Goal: Information Seeking & Learning: Learn about a topic

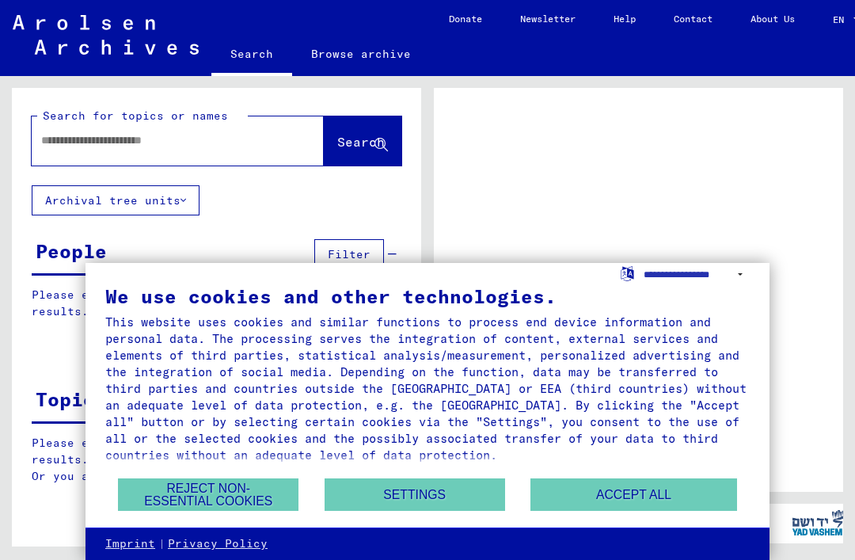
click at [640, 488] on button "Accept all" at bounding box center [633, 494] width 206 height 32
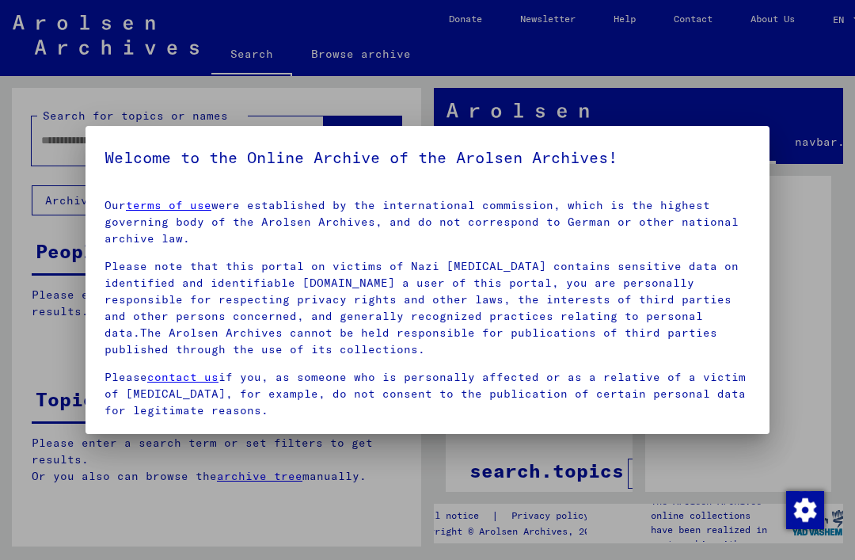
click at [59, 139] on div at bounding box center [427, 280] width 855 height 560
click at [66, 143] on div at bounding box center [427, 280] width 855 height 560
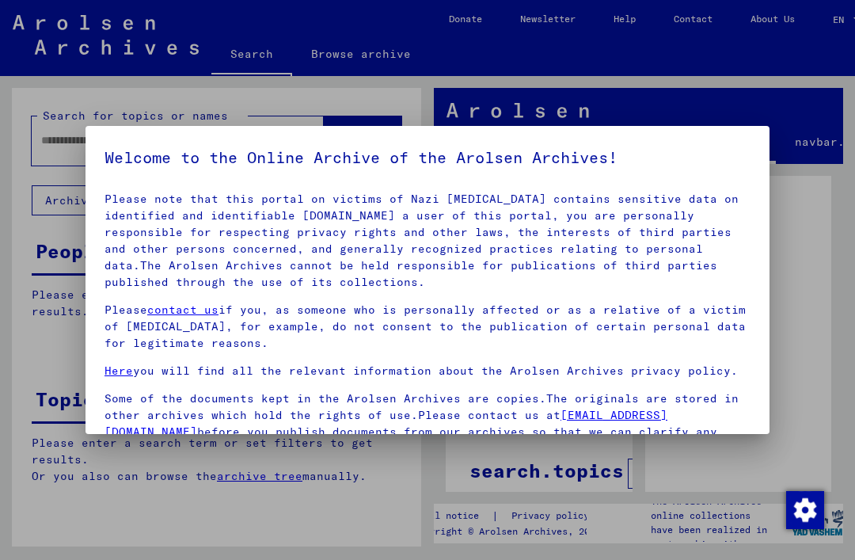
scroll to position [66, 0]
click at [813, 281] on div at bounding box center [427, 280] width 855 height 560
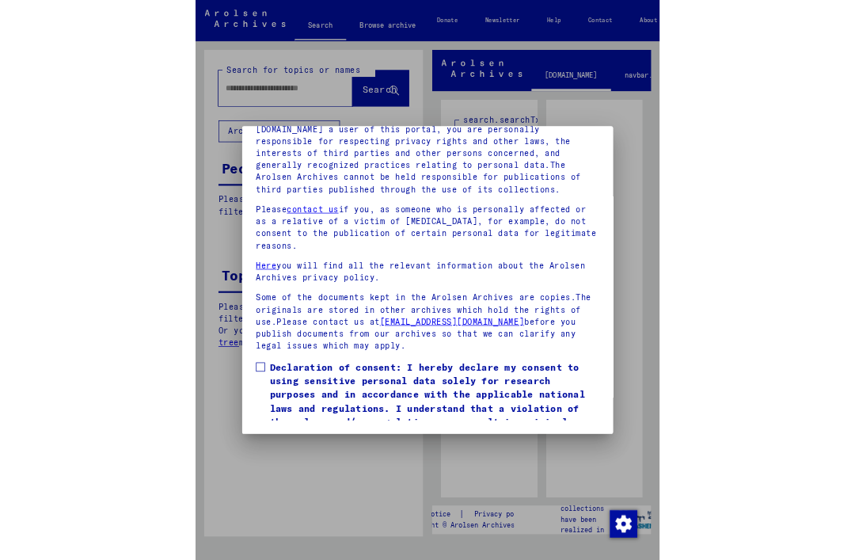
scroll to position [215, 0]
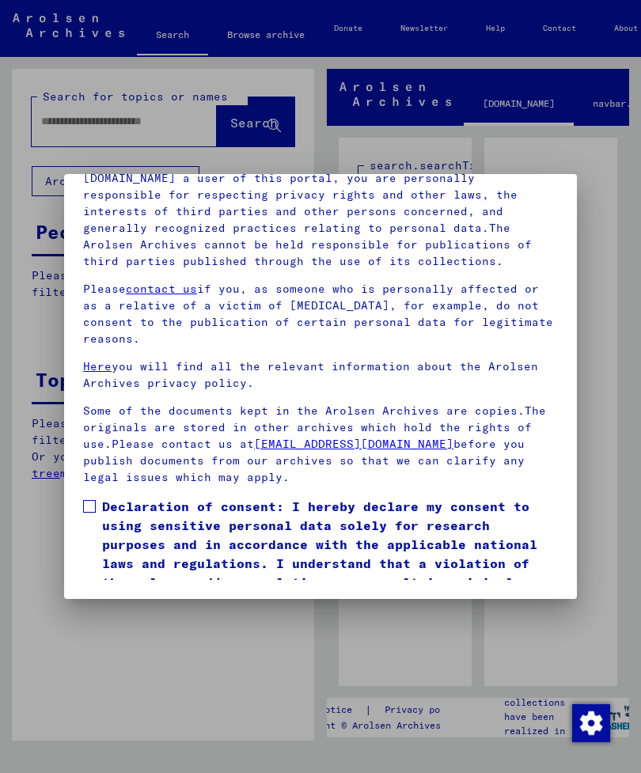
click at [94, 500] on span at bounding box center [89, 506] width 13 height 13
click at [132, 559] on button "I agree" at bounding box center [121, 634] width 77 height 30
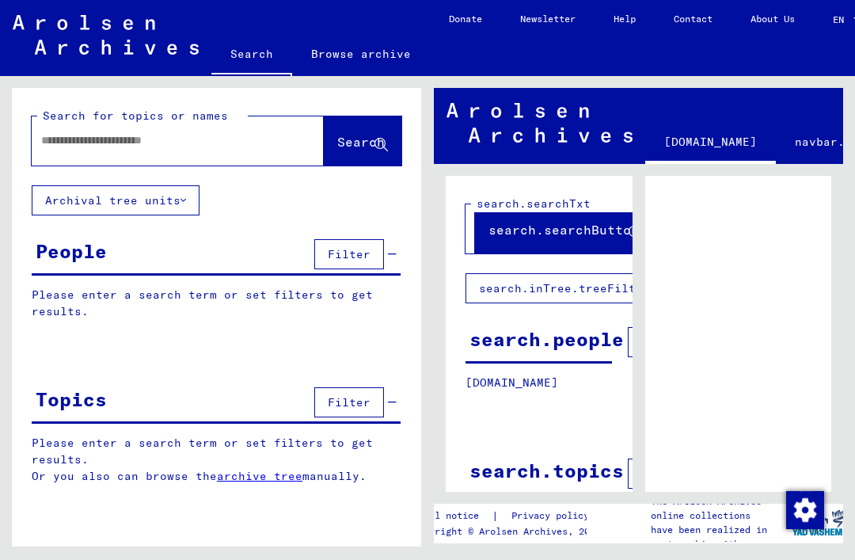
click at [158, 144] on input "text" at bounding box center [163, 140] width 245 height 17
click at [360, 139] on span "Search" at bounding box center [360, 142] width 47 height 16
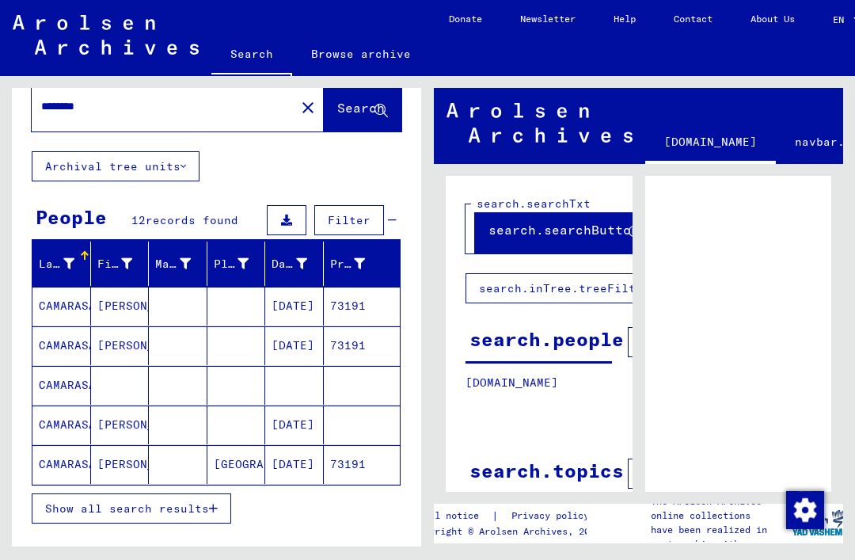
scroll to position [35, 0]
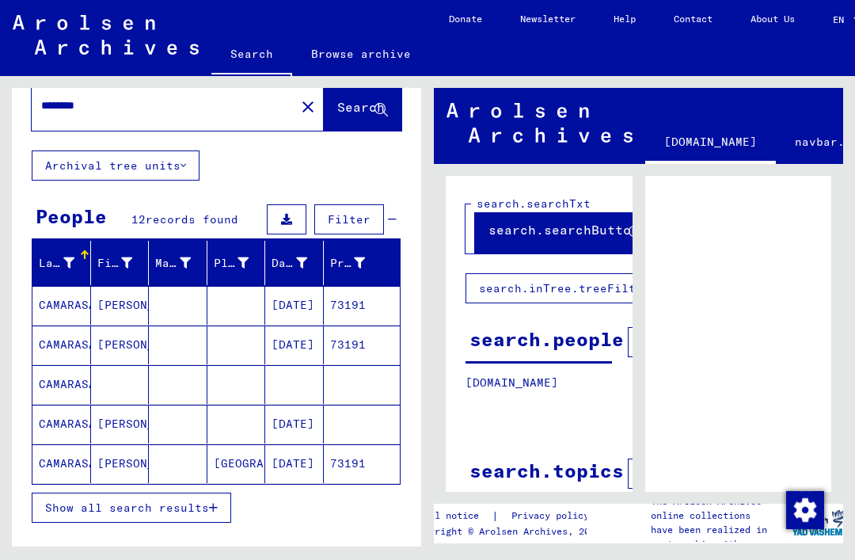
click at [75, 405] on mat-cell "CAMARASA" at bounding box center [61, 424] width 59 height 39
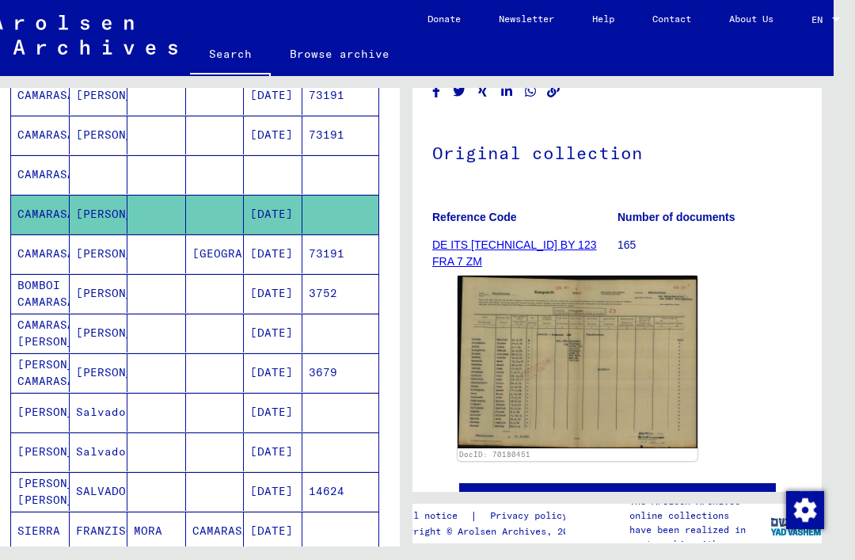
scroll to position [245, 0]
click at [607, 367] on img at bounding box center [578, 361] width 240 height 173
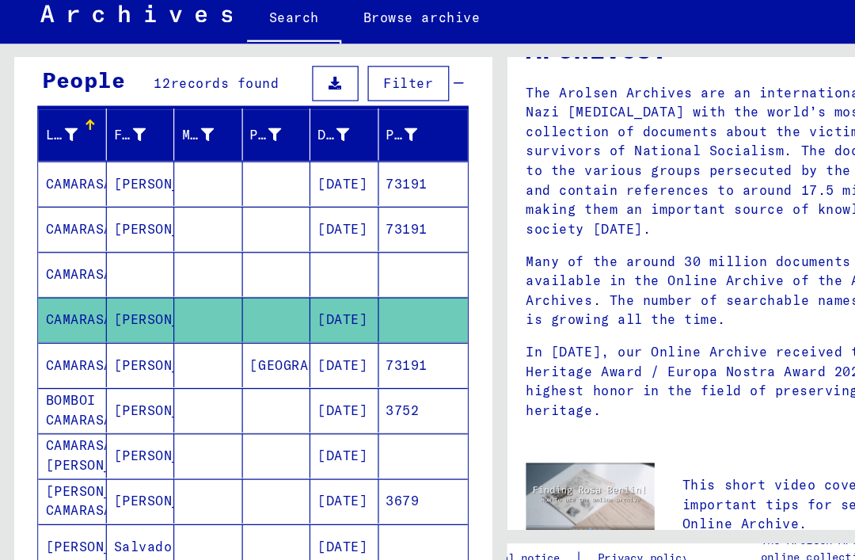
scroll to position [27, 0]
click at [78, 254] on mat-cell "CAMARASA" at bounding box center [61, 273] width 59 height 38
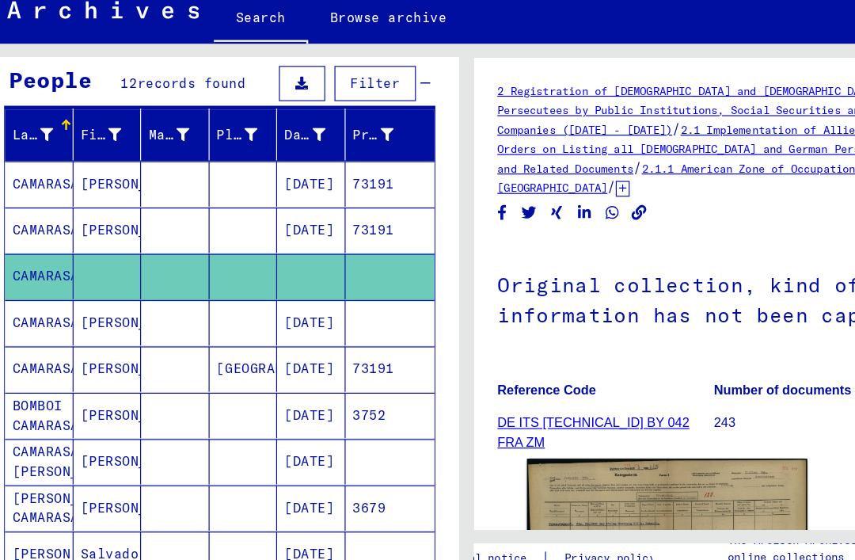
scroll to position [37, 36]
click at [571, 431] on img at bounding box center [570, 516] width 240 height 170
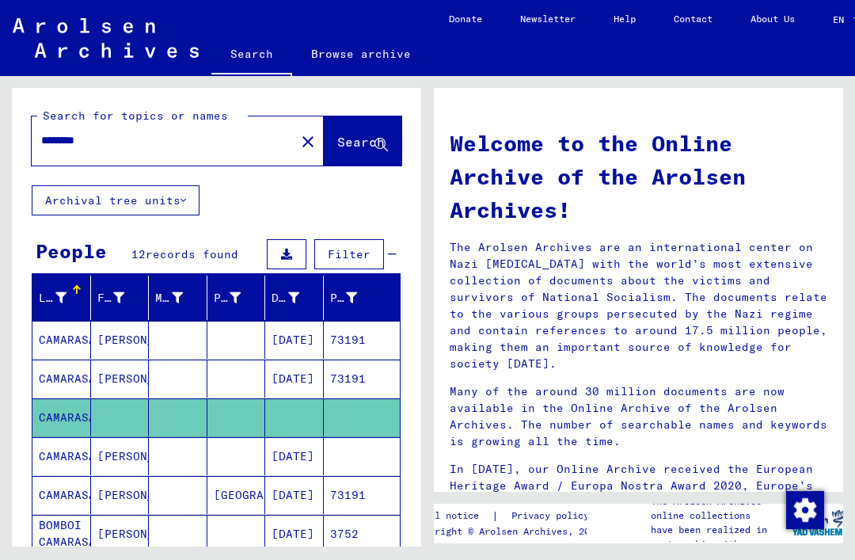
click at [149, 132] on input "********" at bounding box center [158, 140] width 235 height 17
type input "*"
click at [374, 139] on icon at bounding box center [380, 145] width 13 height 13
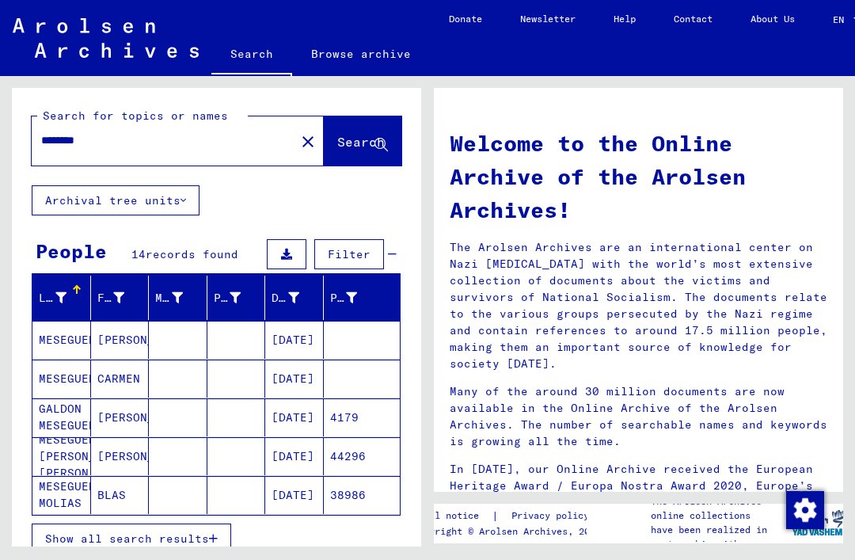
click at [155, 132] on input "********" at bounding box center [158, 140] width 235 height 17
type input "*"
click at [359, 134] on span "Search" at bounding box center [360, 142] width 47 height 16
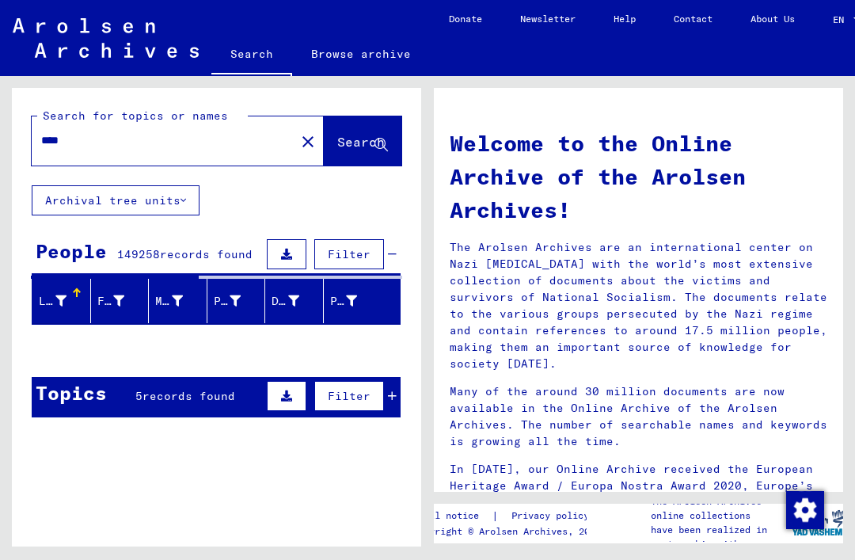
click at [131, 28] on img at bounding box center [106, 38] width 186 height 40
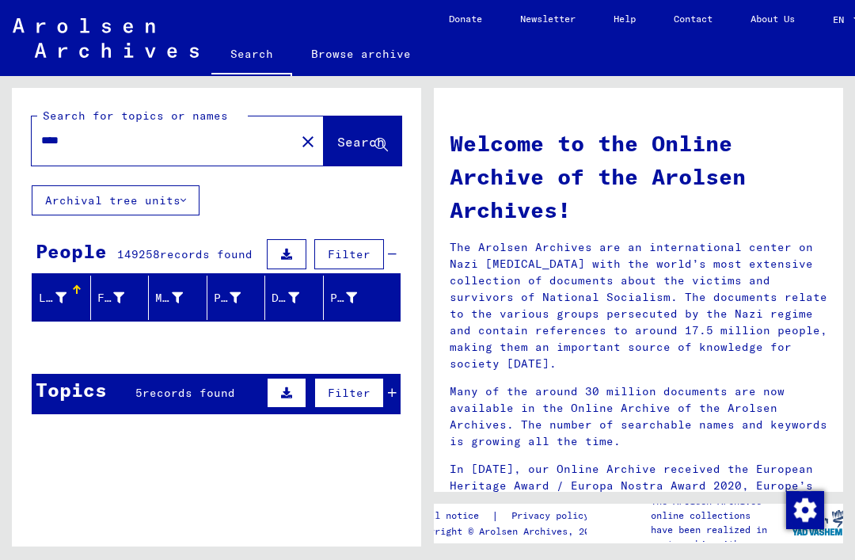
click at [133, 142] on input "****" at bounding box center [158, 140] width 235 height 17
type input "*"
type input "**********"
click at [350, 147] on span "Search" at bounding box center [360, 142] width 47 height 16
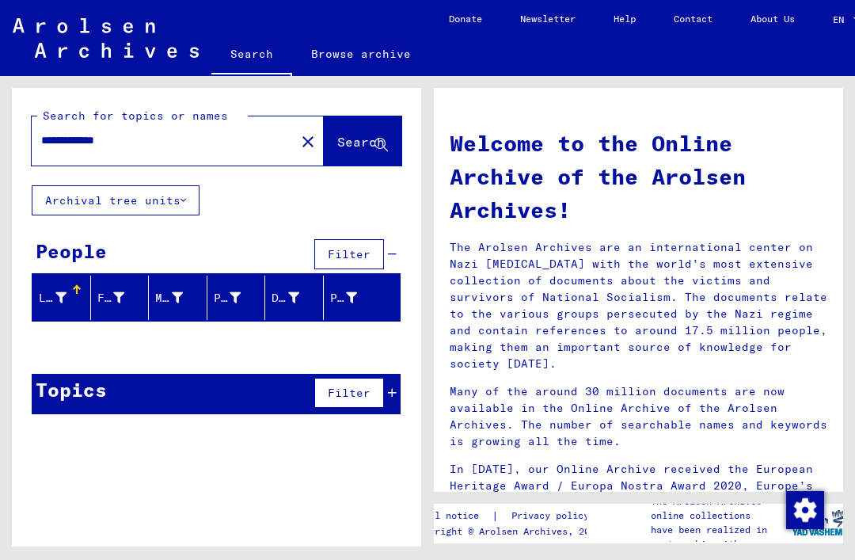
click at [129, 49] on img at bounding box center [106, 38] width 186 height 40
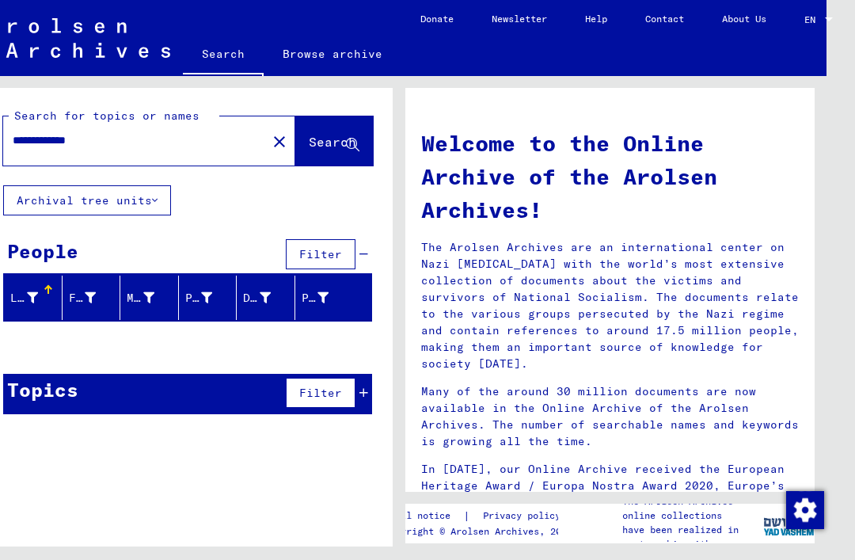
scroll to position [0, 36]
click at [812, 9] on div "EN EN" at bounding box center [820, 15] width 32 height 27
click at [828, 128] on div at bounding box center [427, 280] width 855 height 560
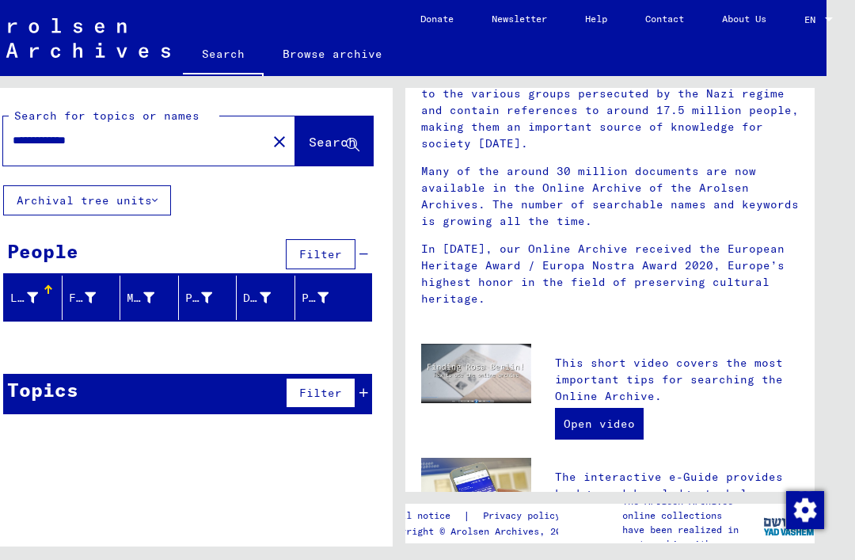
scroll to position [219, 0]
click at [581, 408] on link "Open video" at bounding box center [599, 424] width 89 height 32
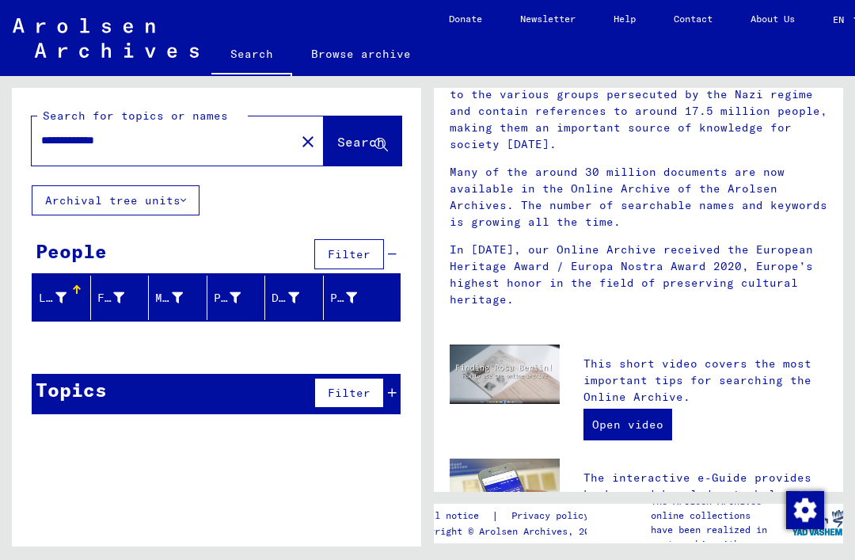
scroll to position [0, 0]
click at [362, 49] on link "Browse archive" at bounding box center [361, 54] width 138 height 38
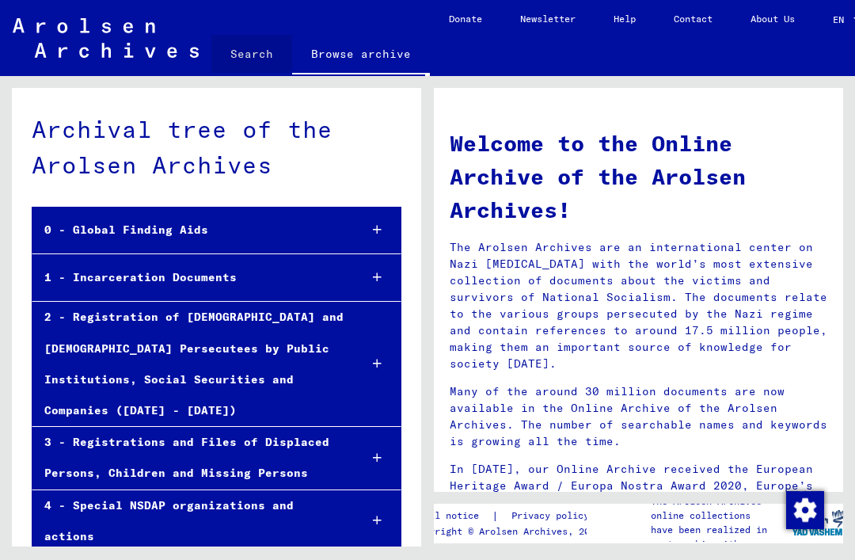
click at [247, 51] on link "Search" at bounding box center [251, 54] width 81 height 38
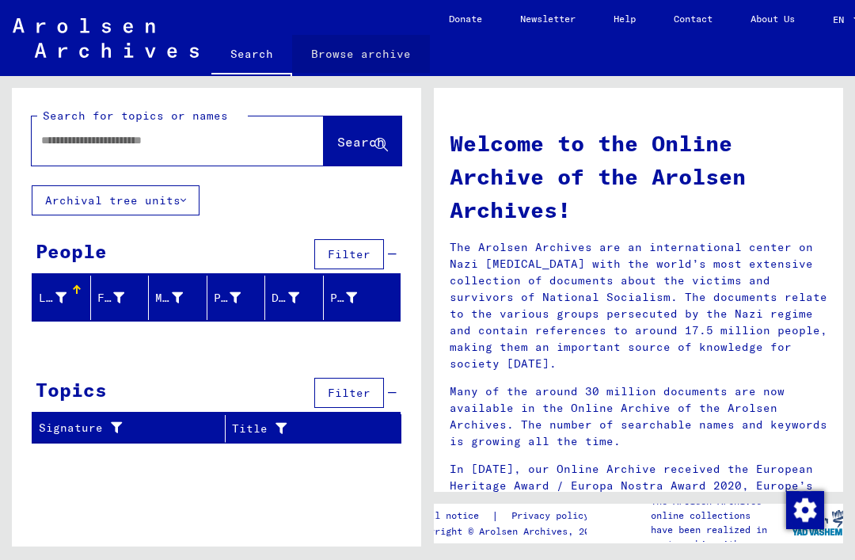
click at [362, 57] on link "Browse archive" at bounding box center [361, 54] width 138 height 38
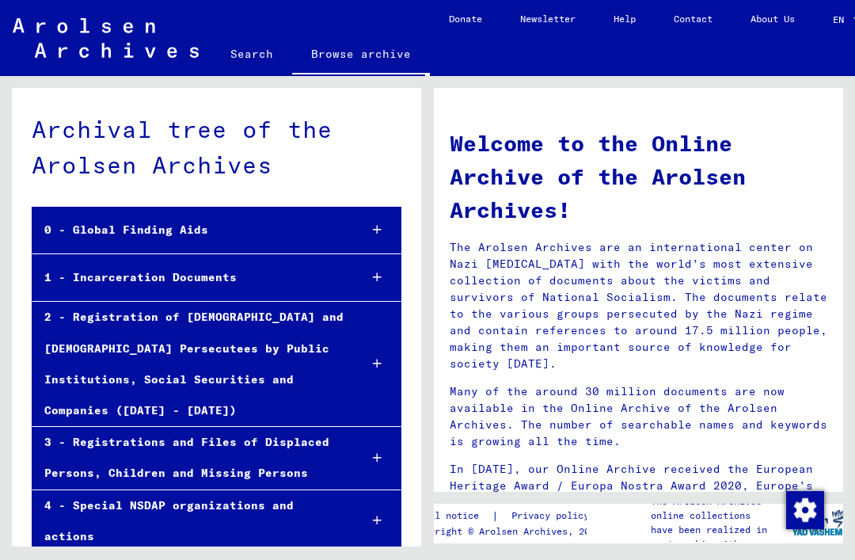
click at [373, 224] on icon at bounding box center [377, 229] width 9 height 11
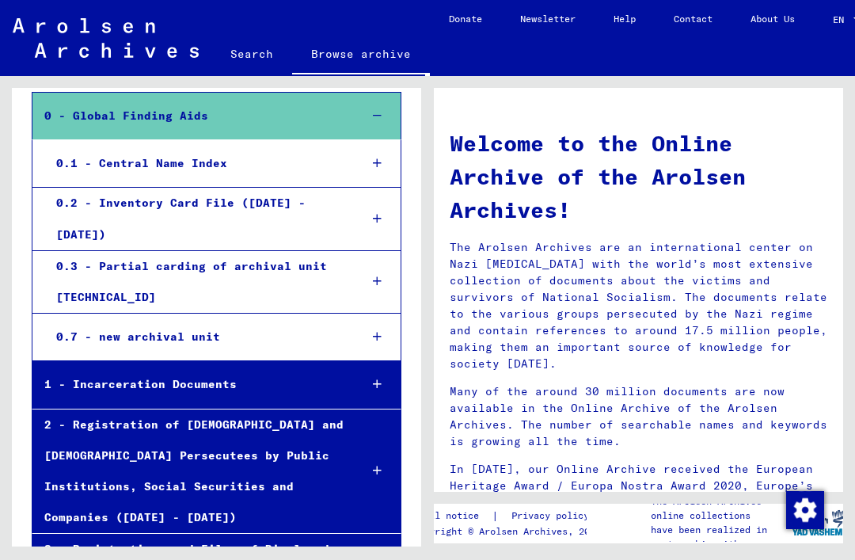
scroll to position [122, 0]
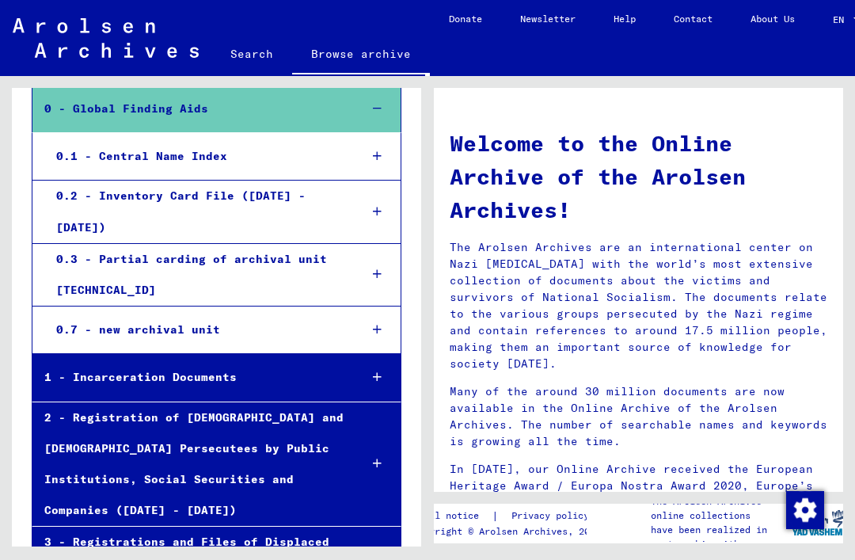
click at [374, 371] on icon at bounding box center [377, 376] width 9 height 11
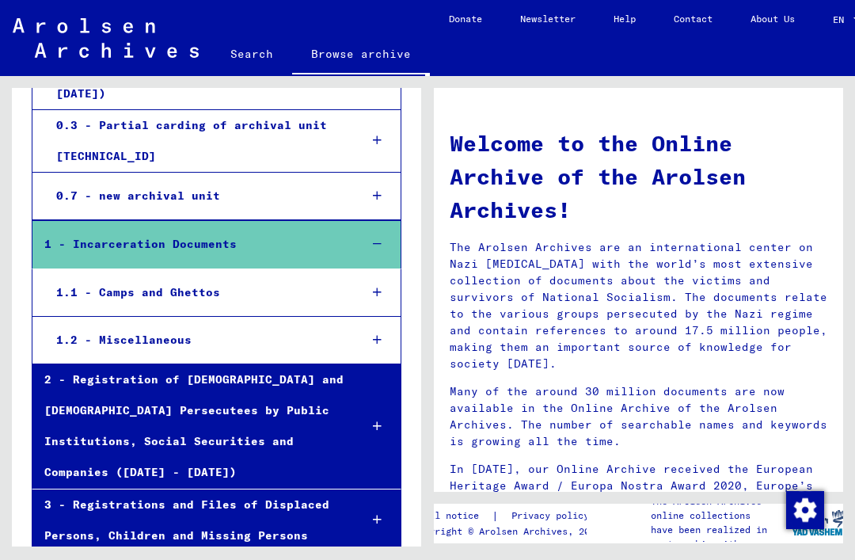
scroll to position [259, 0]
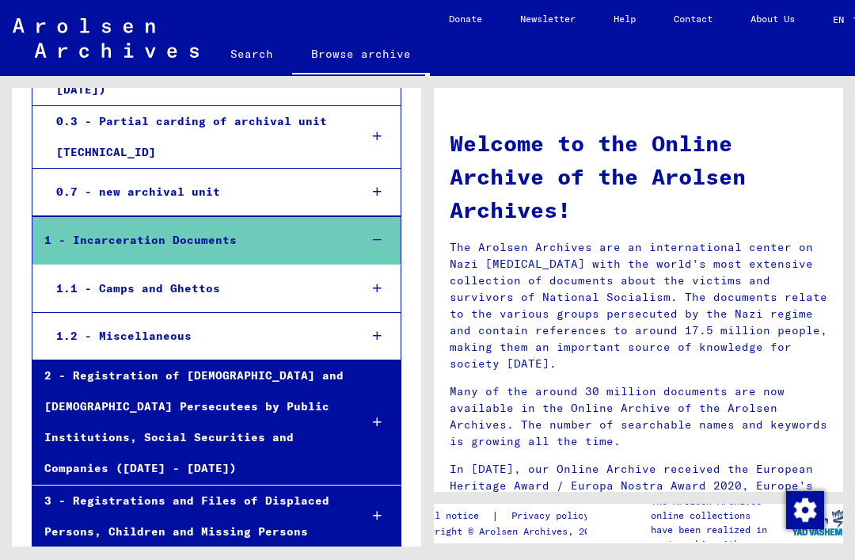
click at [382, 399] on div at bounding box center [377, 422] width 47 height 47
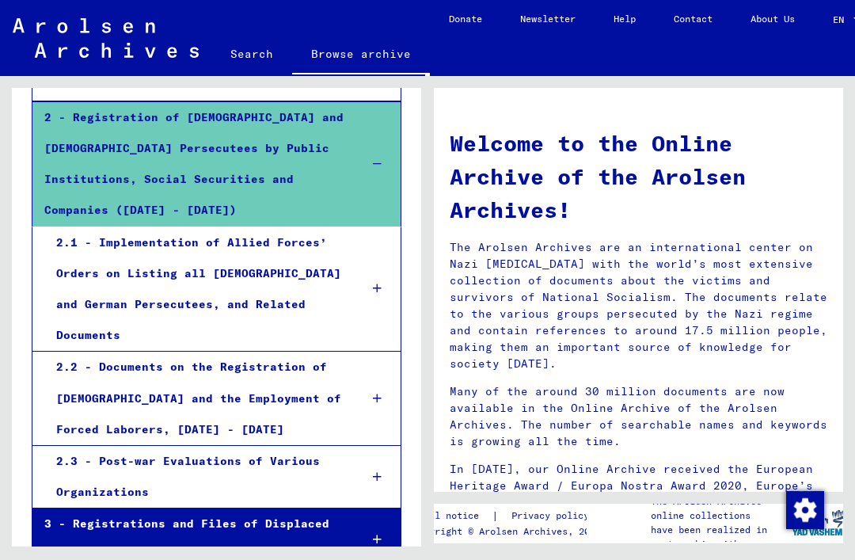
scroll to position [518, 0]
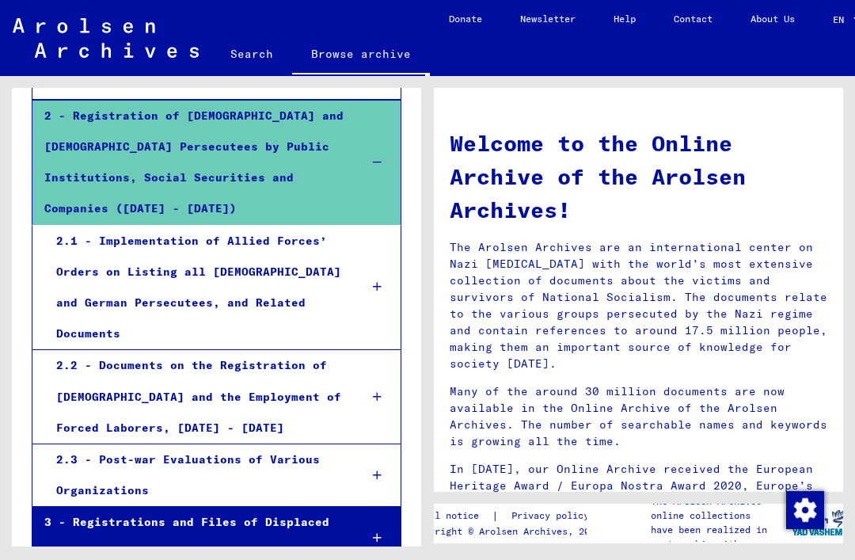
click at [268, 350] on div "2.2 - Documents on the Registration of [DEMOGRAPHIC_DATA] and the Employment of…" at bounding box center [195, 396] width 302 height 93
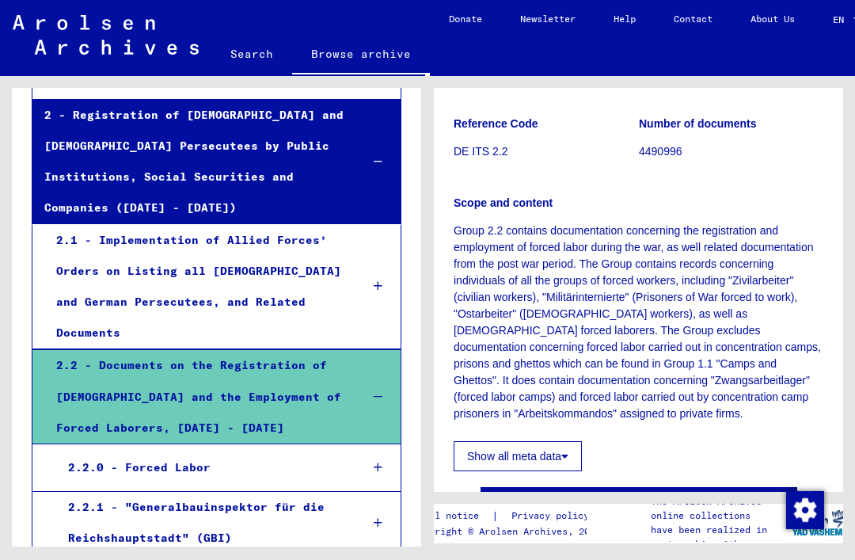
scroll to position [255, 0]
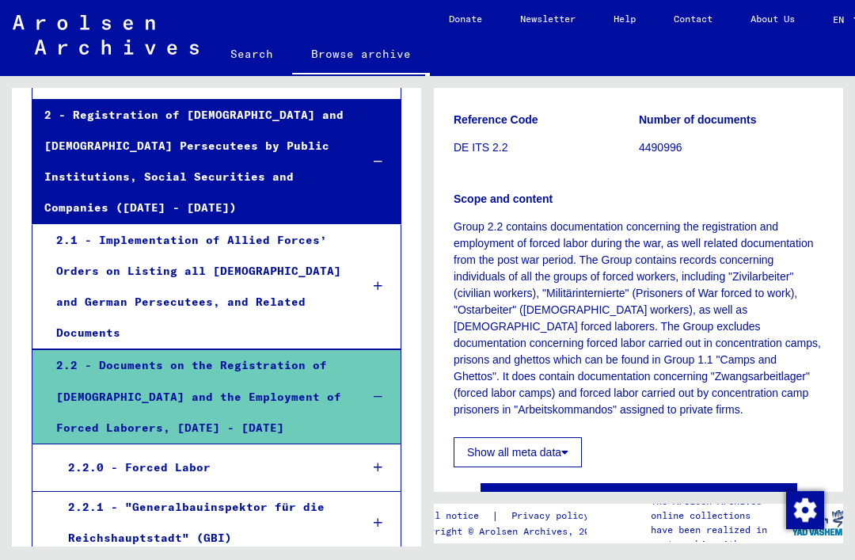
click at [547, 437] on button "Show all meta data" at bounding box center [518, 452] width 128 height 30
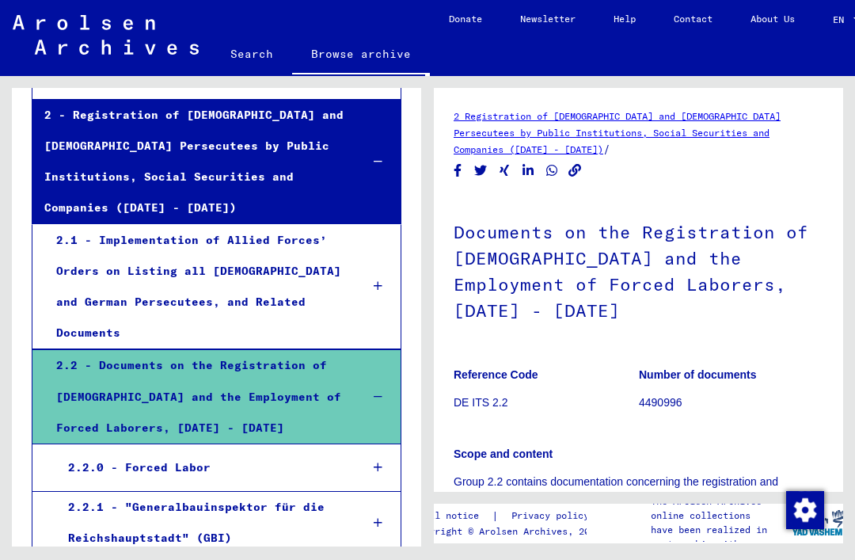
scroll to position [0, 0]
click at [711, 368] on b "Number of documents" at bounding box center [698, 374] width 118 height 13
click at [711, 113] on link "2 Registration of [DEMOGRAPHIC_DATA] and [DEMOGRAPHIC_DATA] Persecutees by Publ…" at bounding box center [617, 132] width 327 height 45
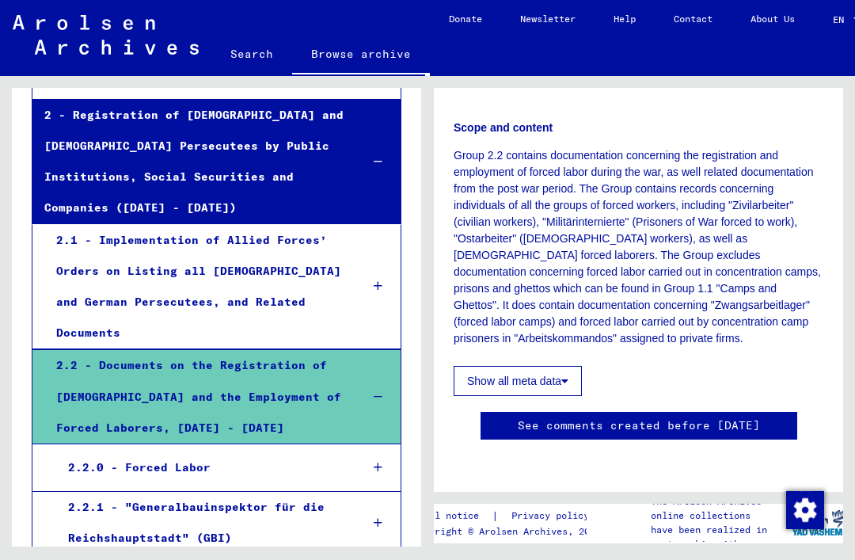
scroll to position [435, 0]
click at [724, 417] on link "See comments created before [DATE]" at bounding box center [639, 425] width 242 height 17
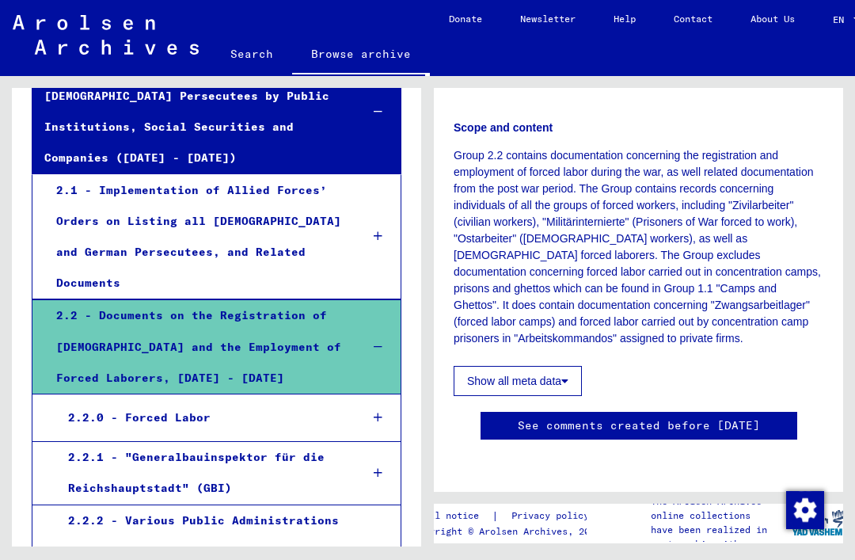
scroll to position [574, 0]
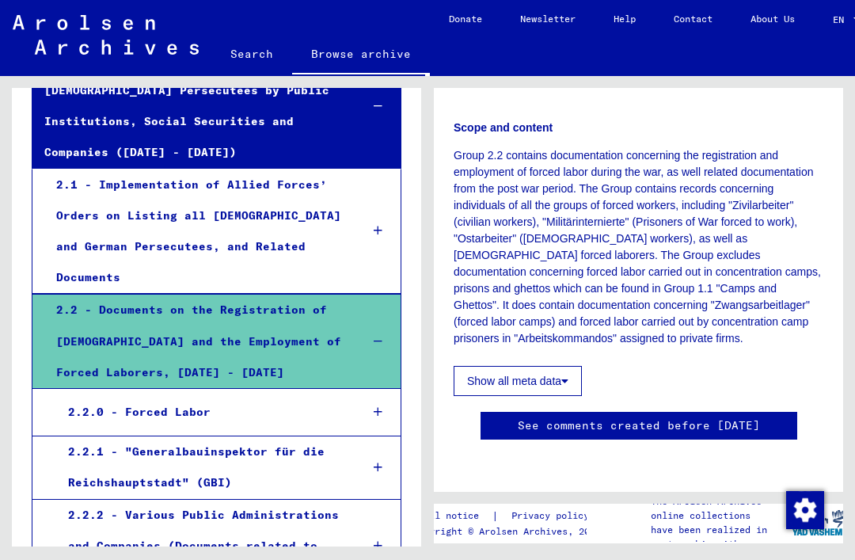
click at [385, 389] on div at bounding box center [377, 412] width 45 height 47
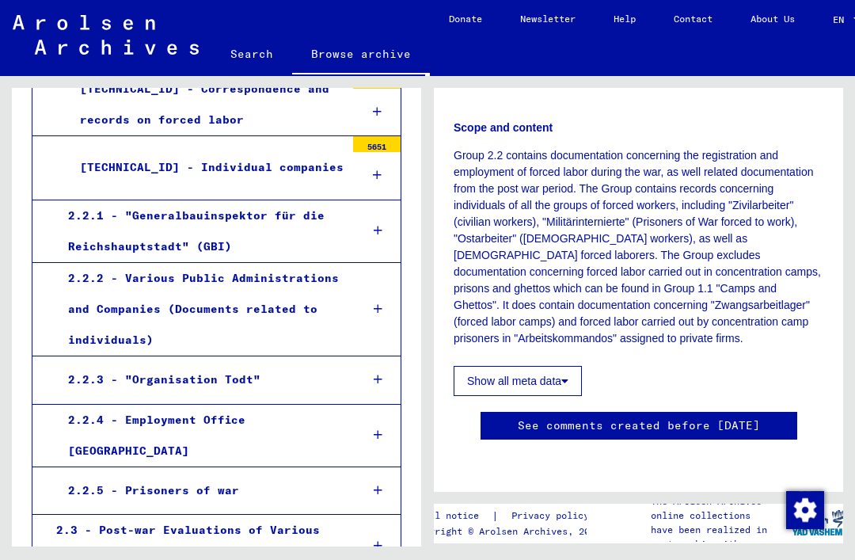
scroll to position [938, 0]
click at [378, 355] on div at bounding box center [377, 378] width 45 height 47
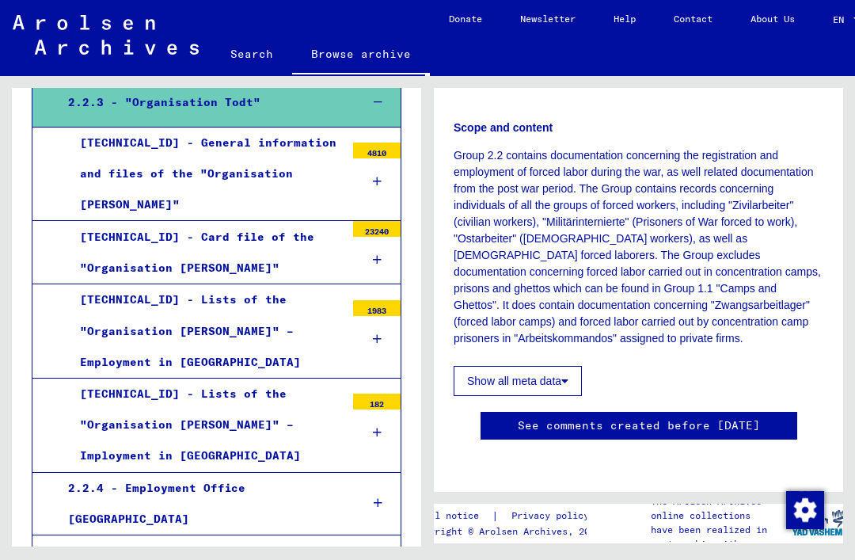
scroll to position [1214, 0]
click at [379, 535] on div at bounding box center [377, 558] width 45 height 47
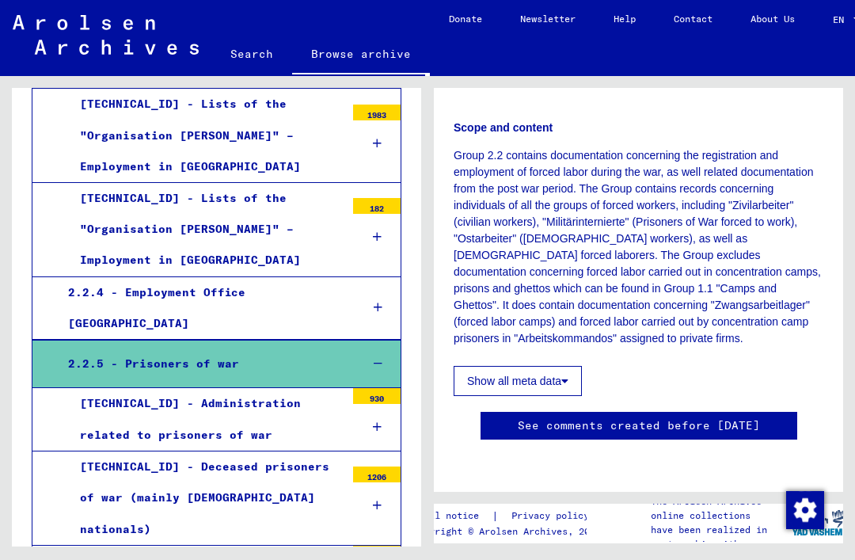
scroll to position [1414, 0]
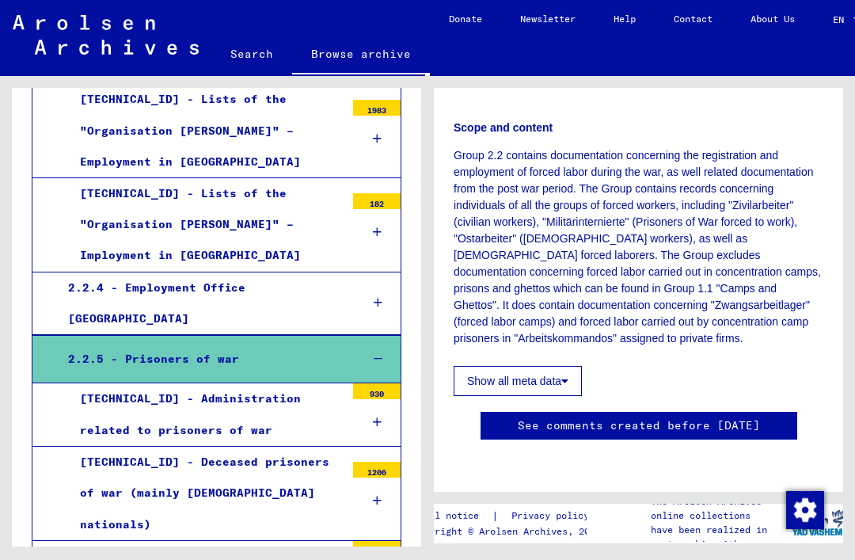
click at [376, 416] on icon at bounding box center [377, 421] width 9 height 11
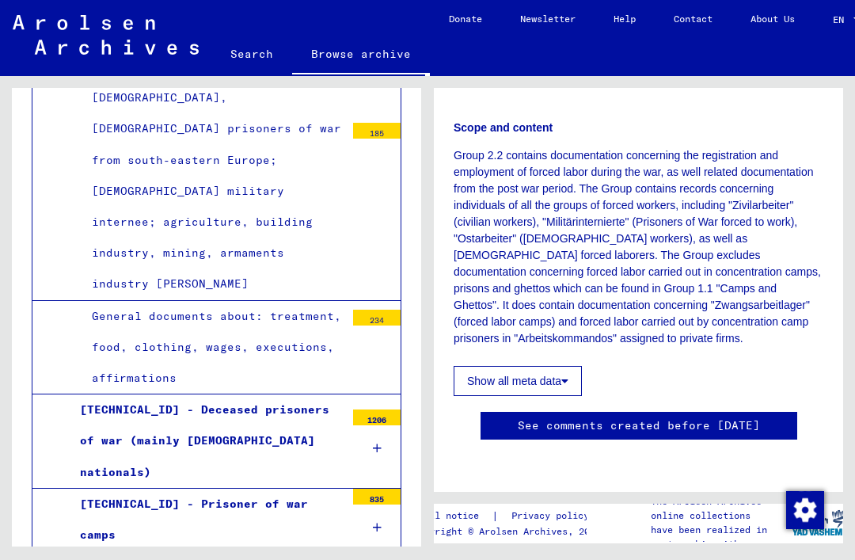
scroll to position [37, 0]
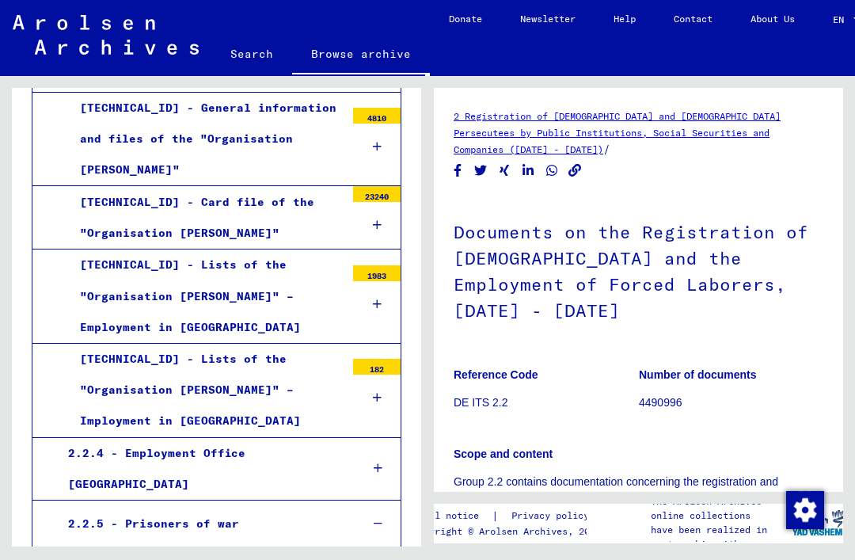
scroll to position [1248, 0]
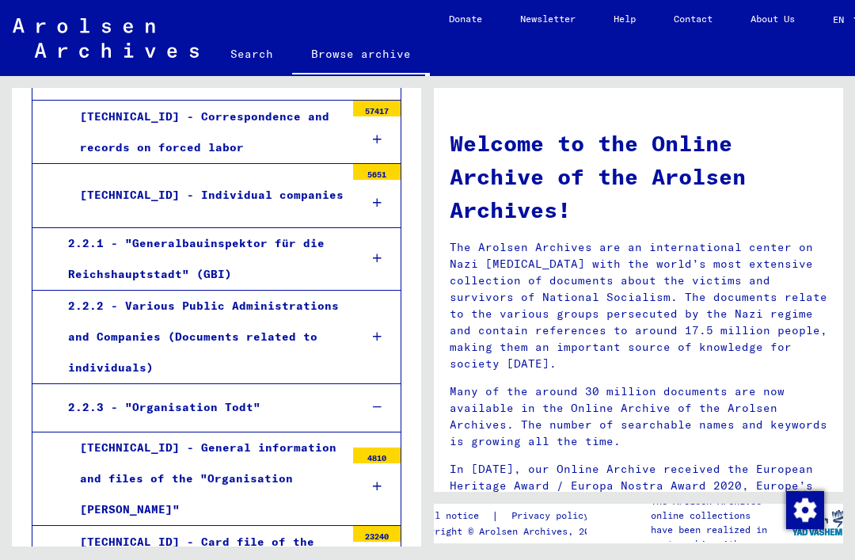
scroll to position [907, 0]
